Goal: Task Accomplishment & Management: Manage account settings

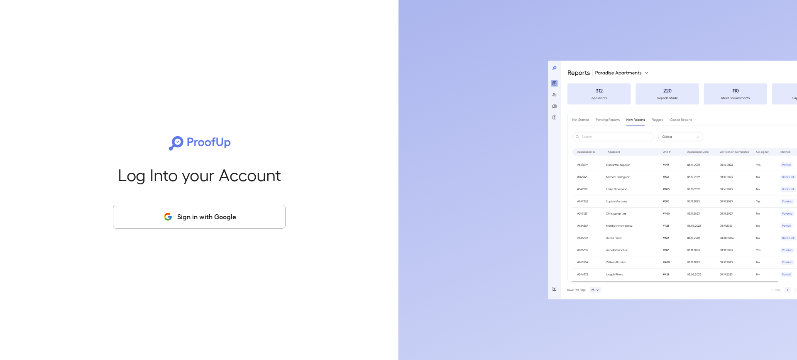
click at [215, 218] on button "Sign in with Google" at bounding box center [199, 217] width 173 height 24
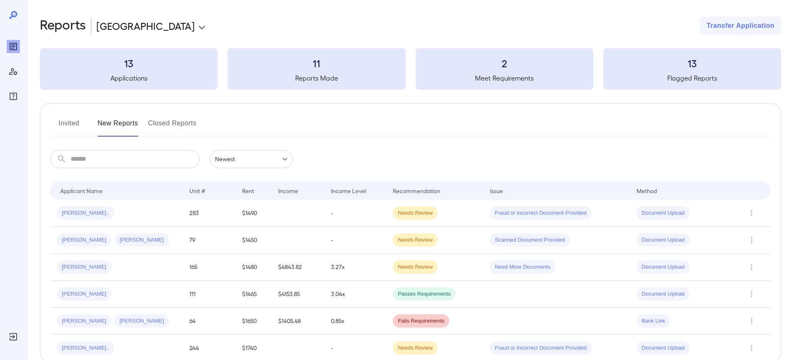
click at [61, 123] on button "Invited" at bounding box center [68, 127] width 37 height 20
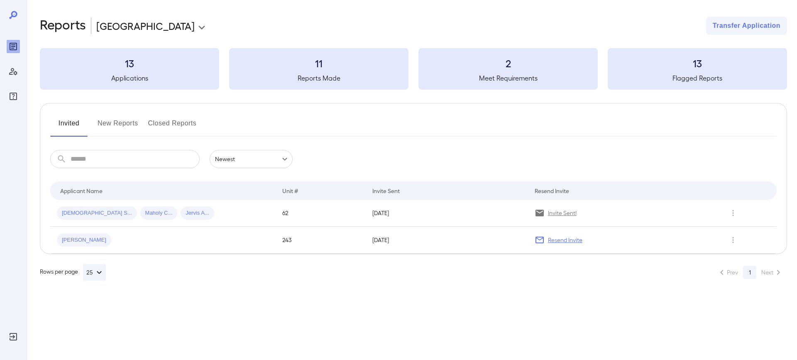
click at [113, 126] on button "New Reports" at bounding box center [118, 127] width 41 height 20
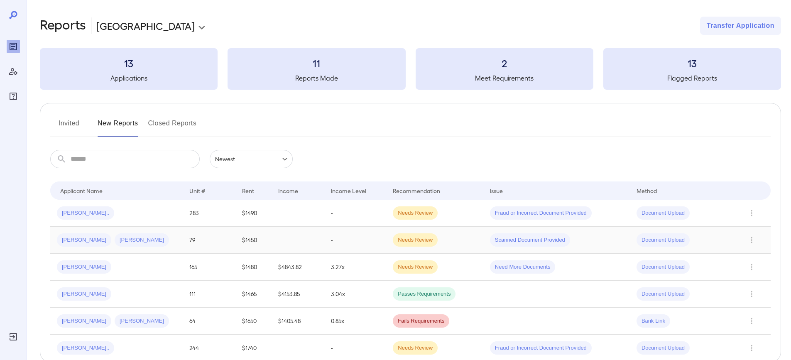
click at [195, 243] on td "79" at bounding box center [209, 240] width 53 height 27
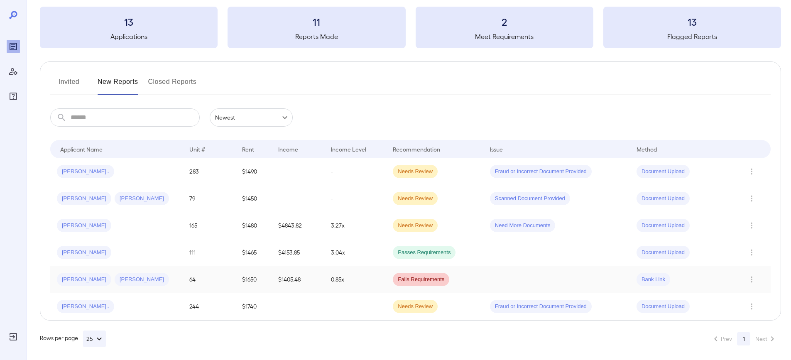
click at [763, 276] on td at bounding box center [753, 279] width 35 height 27
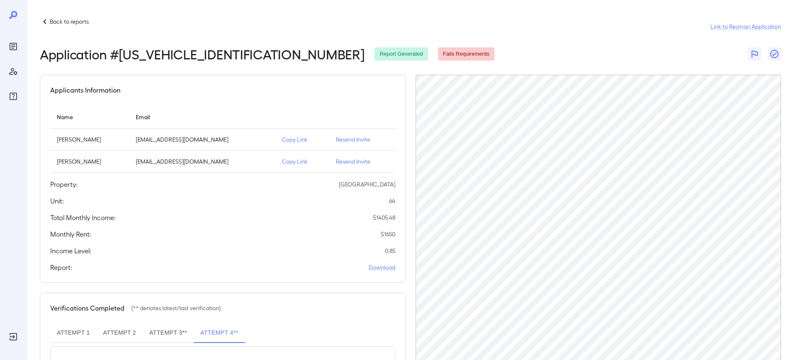
scroll to position [37, 0]
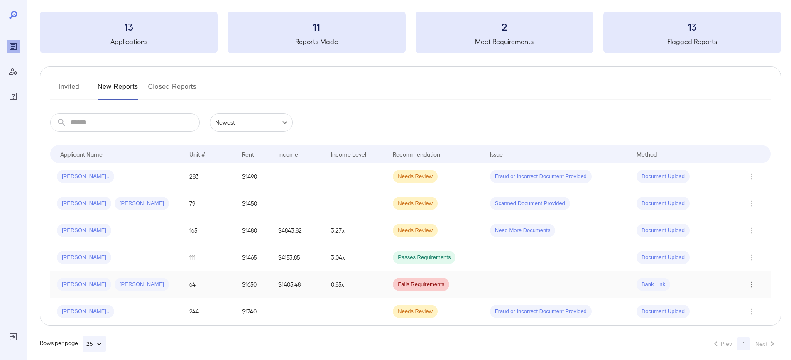
click at [754, 285] on icon "Row Actions" at bounding box center [751, 285] width 9 height 10
click at [758, 333] on li "Close Report" at bounding box center [758, 330] width 66 height 13
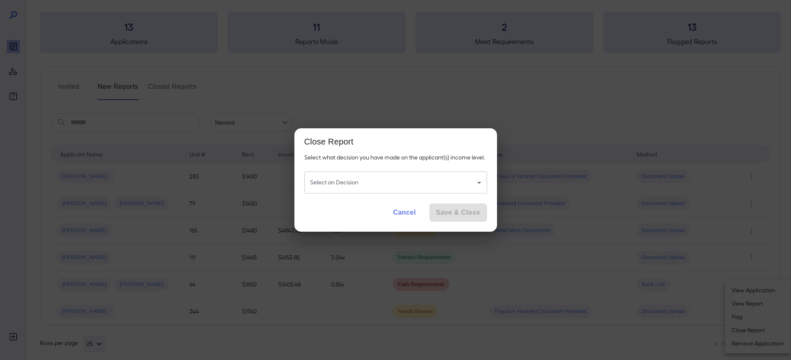
click at [452, 184] on body "**********" at bounding box center [395, 143] width 791 height 360
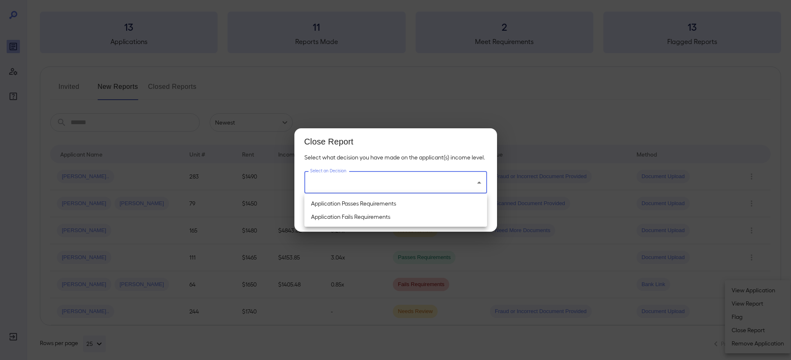
click at [399, 204] on li "Application Passes Requirements" at bounding box center [395, 203] width 183 height 13
type input "**********"
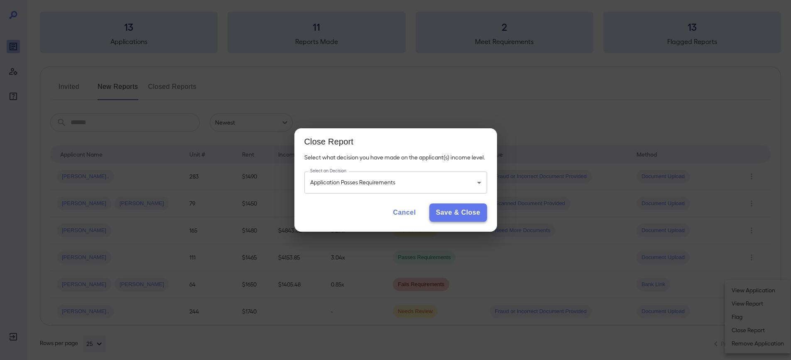
click at [459, 213] on button "Save & Close" at bounding box center [458, 213] width 58 height 18
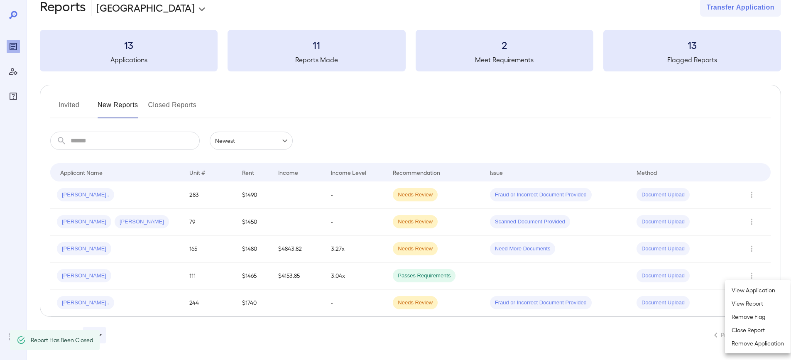
scroll to position [18, 0]
click at [124, 301] on div at bounding box center [395, 180] width 791 height 360
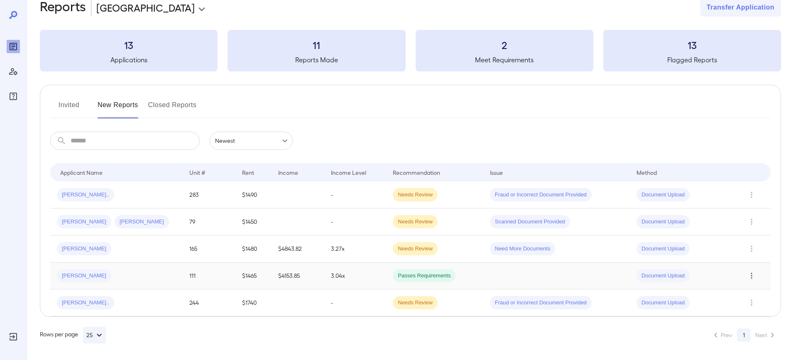
click at [756, 277] on icon "Row Actions" at bounding box center [751, 276] width 9 height 10
click at [755, 334] on li "Close Report" at bounding box center [758, 330] width 66 height 13
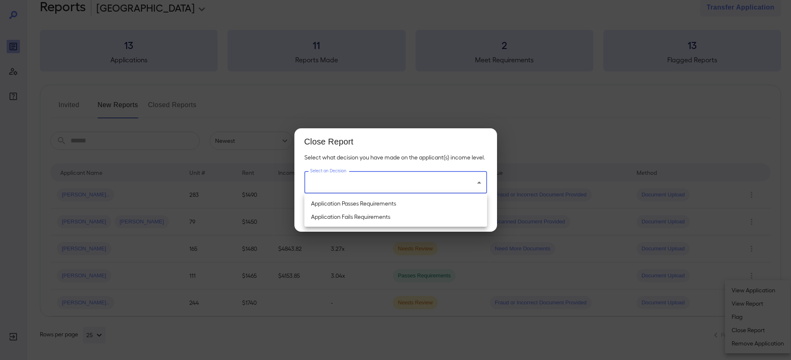
drag, startPoint x: 451, startPoint y: 179, endPoint x: 402, endPoint y: 191, distance: 50.5
click at [451, 181] on body "**********" at bounding box center [395, 162] width 791 height 360
click at [372, 205] on li "Application Passes Requirements" at bounding box center [395, 203] width 183 height 13
type input "**********"
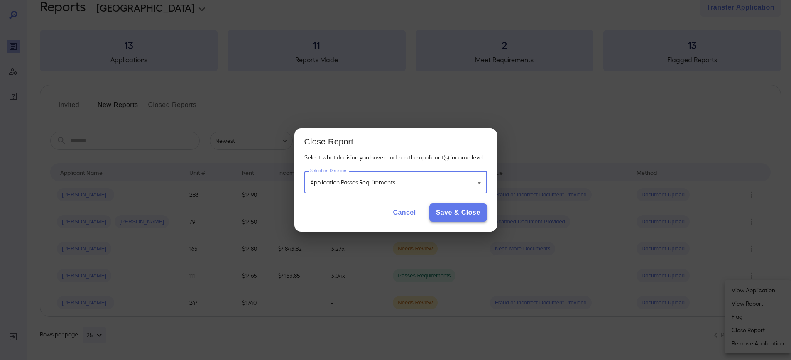
click at [465, 215] on button "Save & Close" at bounding box center [458, 213] width 58 height 18
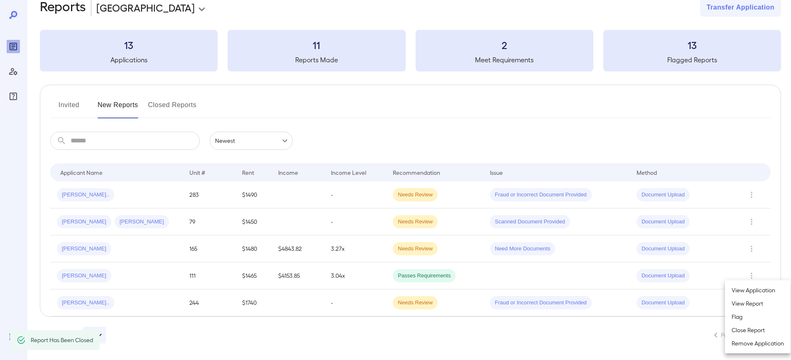
scroll to position [0, 0]
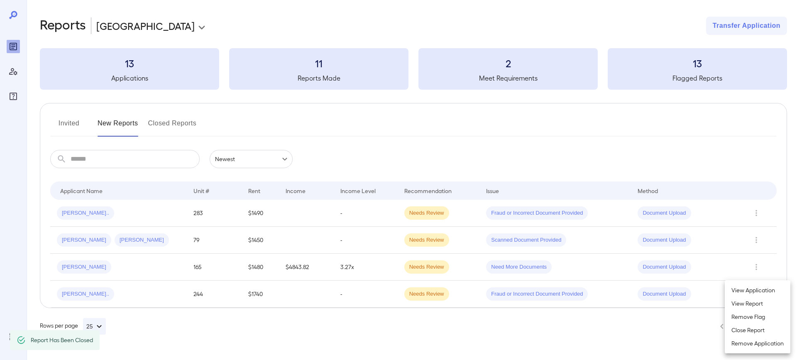
click at [58, 126] on div at bounding box center [398, 180] width 797 height 360
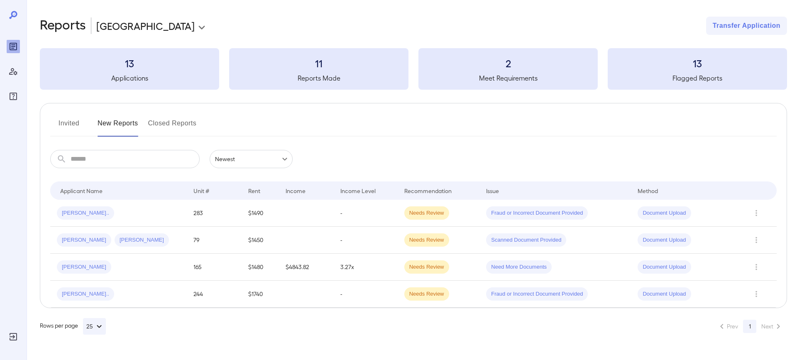
click at [68, 123] on button "Invited" at bounding box center [68, 127] width 37 height 20
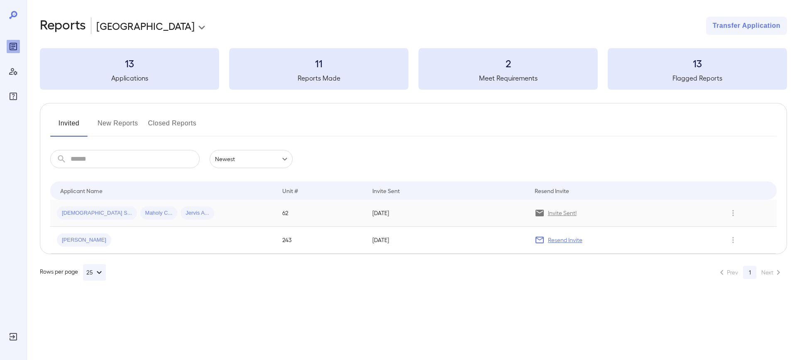
click at [243, 216] on div "[DEMOGRAPHIC_DATA] S... Maholy C... Jervis A..." at bounding box center [163, 212] width 212 height 13
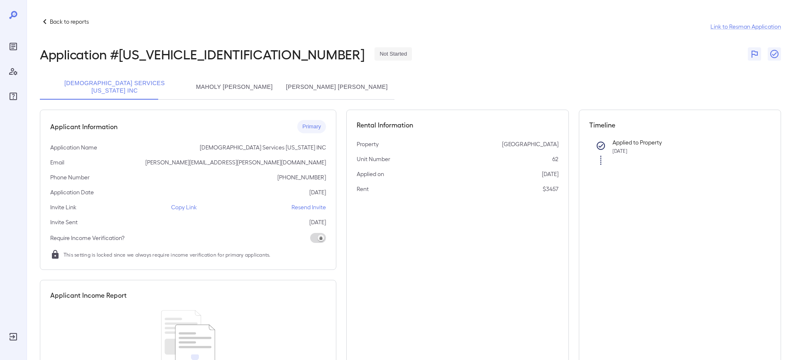
click at [196, 80] on button "Maholy [PERSON_NAME]" at bounding box center [234, 87] width 90 height 25
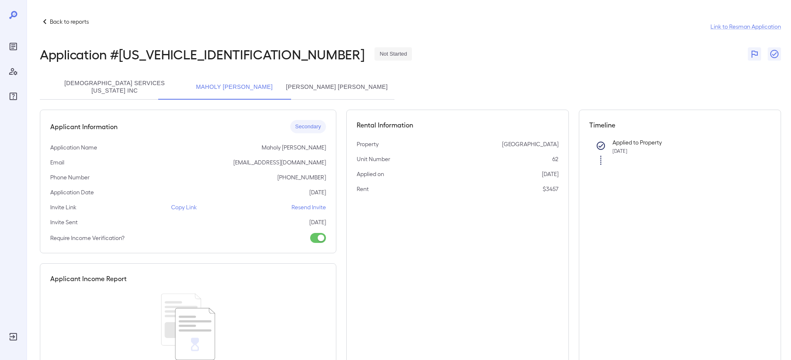
click at [327, 88] on button "[PERSON_NAME] [PERSON_NAME]" at bounding box center [337, 87] width 115 height 25
click at [256, 88] on button "Maholy [PERSON_NAME]" at bounding box center [234, 87] width 90 height 25
click at [312, 85] on button "[PERSON_NAME] [PERSON_NAME]" at bounding box center [337, 87] width 115 height 25
click at [189, 86] on button "Maholy [PERSON_NAME]" at bounding box center [234, 87] width 90 height 25
click at [184, 203] on p "Copy Link" at bounding box center [184, 207] width 26 height 8
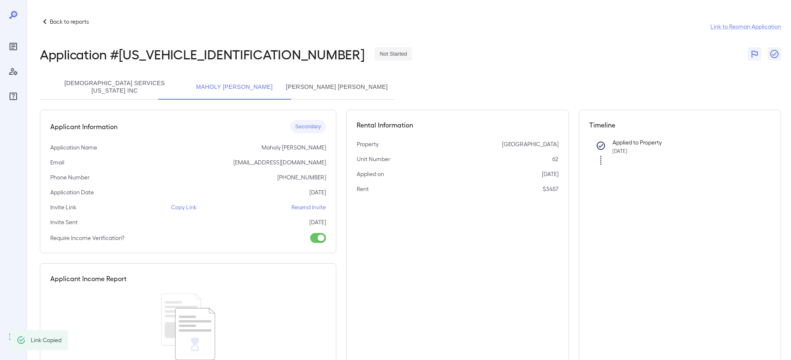
click at [332, 83] on button "[PERSON_NAME] [PERSON_NAME]" at bounding box center [337, 87] width 115 height 25
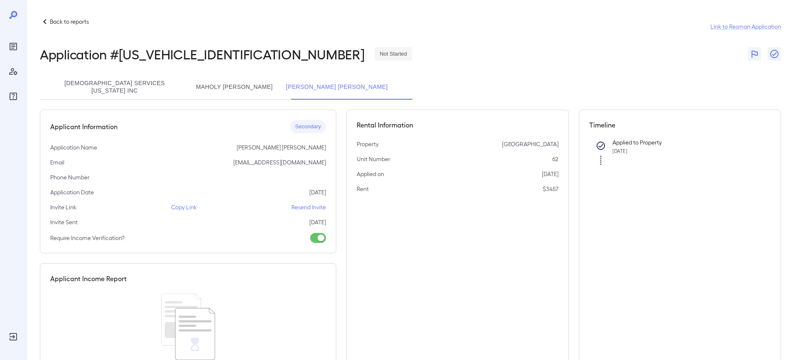
click at [253, 83] on button "Maholy [PERSON_NAME]" at bounding box center [234, 87] width 90 height 25
drag, startPoint x: 334, startPoint y: 83, endPoint x: 330, endPoint y: 85, distance: 4.3
click at [330, 85] on button "[PERSON_NAME] [PERSON_NAME]" at bounding box center [337, 87] width 115 height 25
click at [250, 86] on button "Maholy [PERSON_NAME]" at bounding box center [234, 87] width 90 height 25
click at [336, 89] on button "[PERSON_NAME] [PERSON_NAME]" at bounding box center [337, 87] width 115 height 25
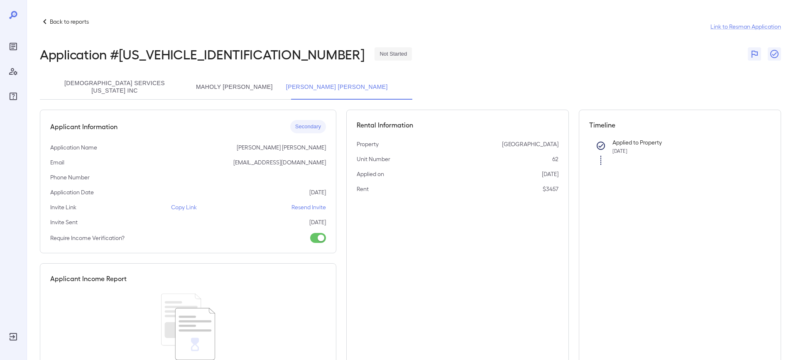
drag, startPoint x: 247, startPoint y: 89, endPoint x: 269, endPoint y: 89, distance: 22.0
click at [267, 89] on button "Maholy [PERSON_NAME]" at bounding box center [234, 87] width 90 height 25
click at [317, 89] on button "[PERSON_NAME] [PERSON_NAME]" at bounding box center [337, 87] width 115 height 25
click at [203, 90] on button "Maholy [PERSON_NAME]" at bounding box center [234, 87] width 90 height 25
click at [352, 93] on button "[PERSON_NAME] [PERSON_NAME]" at bounding box center [337, 87] width 115 height 25
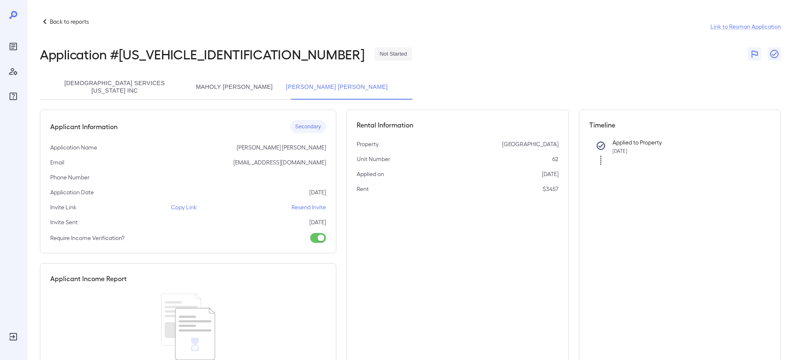
click at [200, 83] on button "Maholy [PERSON_NAME]" at bounding box center [234, 87] width 90 height 25
click at [345, 77] on button "[PERSON_NAME] [PERSON_NAME]" at bounding box center [337, 87] width 115 height 25
click at [196, 83] on button "Maholy [PERSON_NAME]" at bounding box center [234, 87] width 90 height 25
click at [368, 82] on button "[PERSON_NAME] [PERSON_NAME]" at bounding box center [337, 87] width 115 height 25
click at [175, 204] on p "Copy Link" at bounding box center [184, 207] width 26 height 8
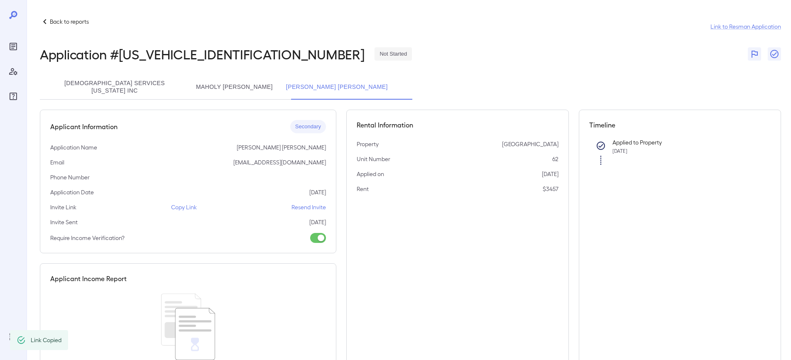
click at [185, 203] on p "Copy Link" at bounding box center [184, 207] width 26 height 8
